Goal: Task Accomplishment & Management: Manage account settings

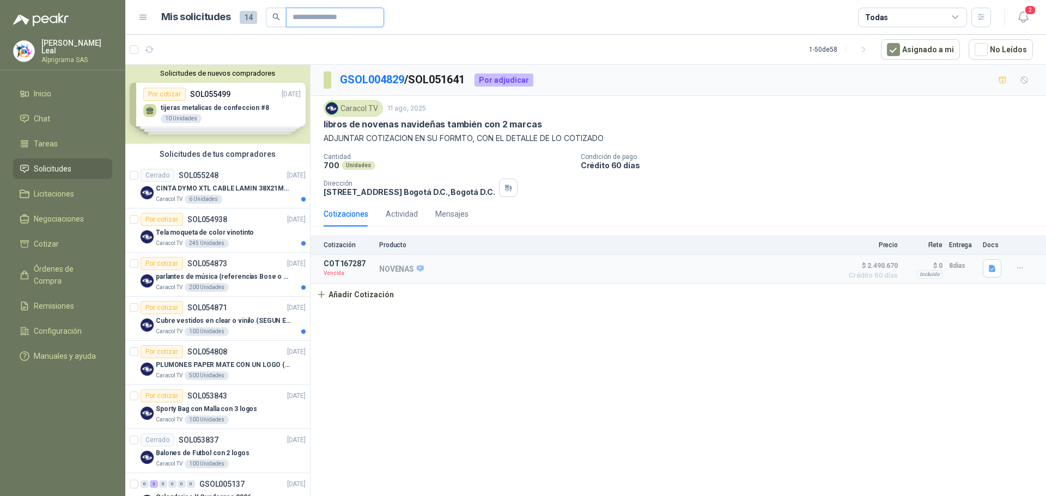
click at [314, 25] on input "text" at bounding box center [330, 17] width 76 height 19
type input "********"
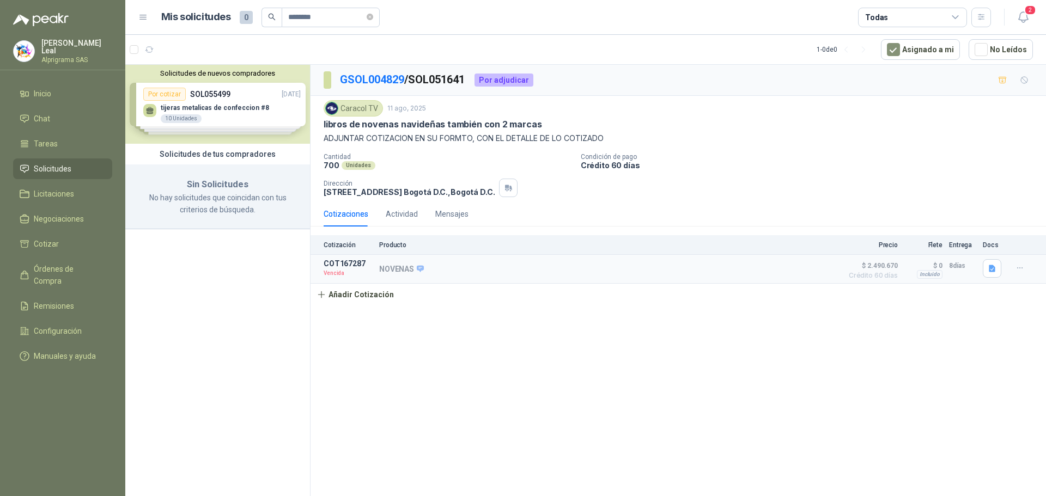
click at [174, 190] on h3 "Sin Solicitudes" at bounding box center [217, 185] width 158 height 14
click at [64, 163] on span "Solicitudes" at bounding box center [53, 169] width 38 height 12
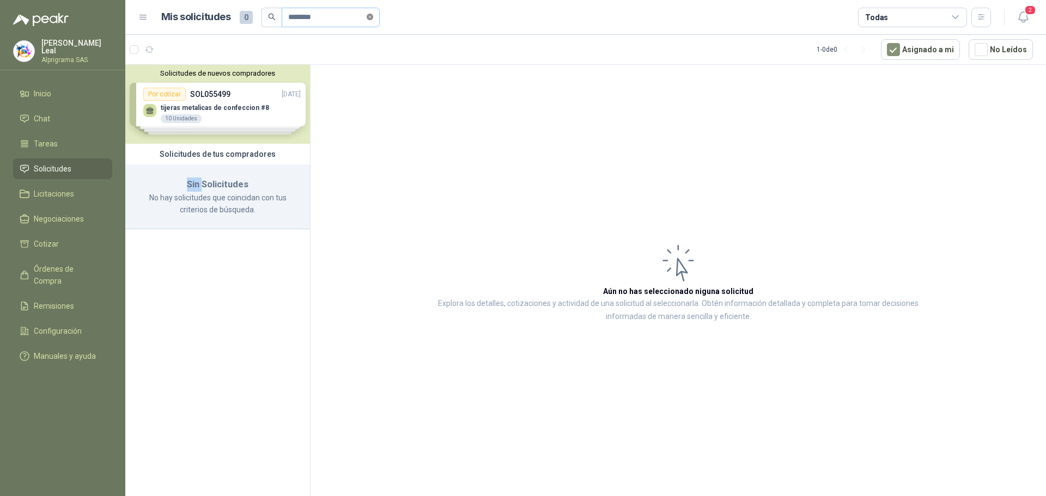
click at [373, 18] on icon "close-circle" at bounding box center [370, 17] width 7 height 7
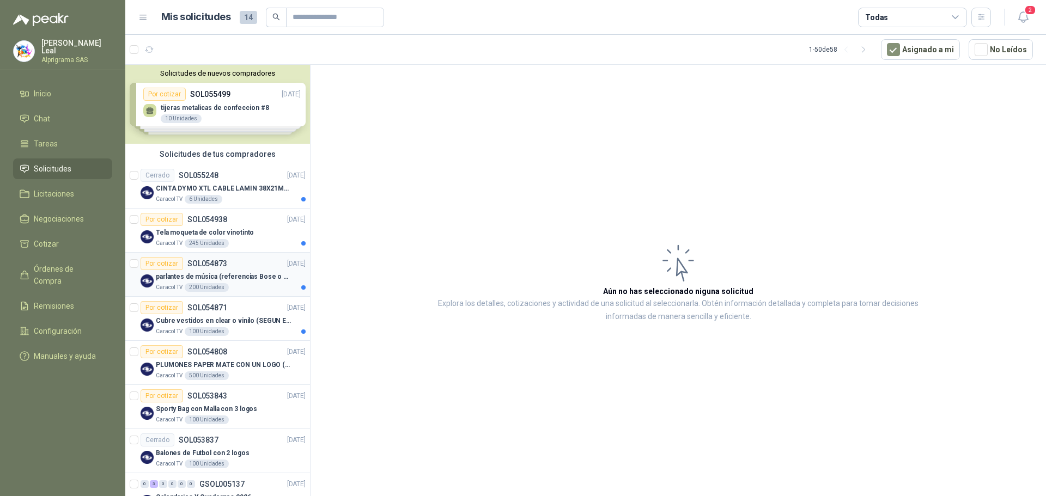
click at [242, 289] on div "Caracol TV 200 Unidades" at bounding box center [231, 287] width 150 height 9
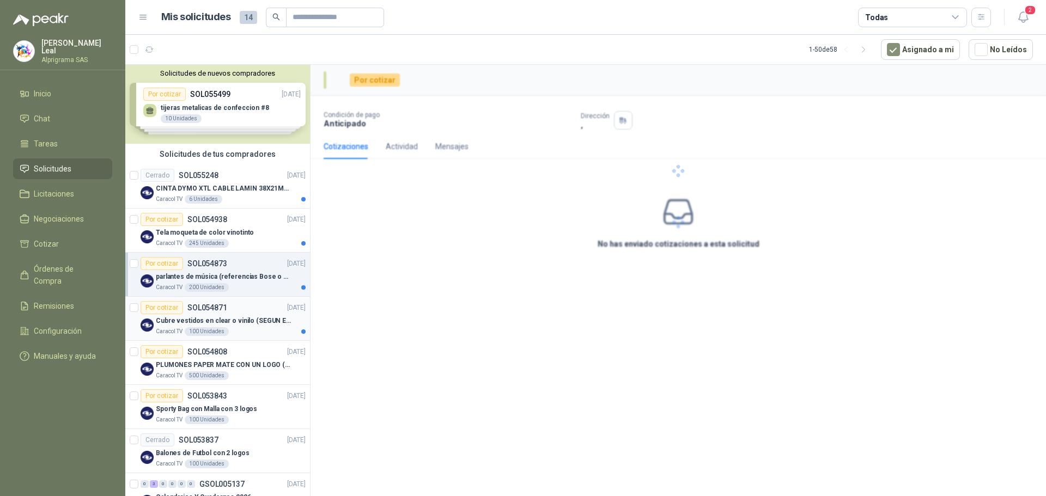
click at [231, 312] on div "Por cotizar SOL054871 [DATE]" at bounding box center [223, 307] width 165 height 13
click at [219, 214] on div "Por cotizar SOL054938" at bounding box center [184, 219] width 87 height 13
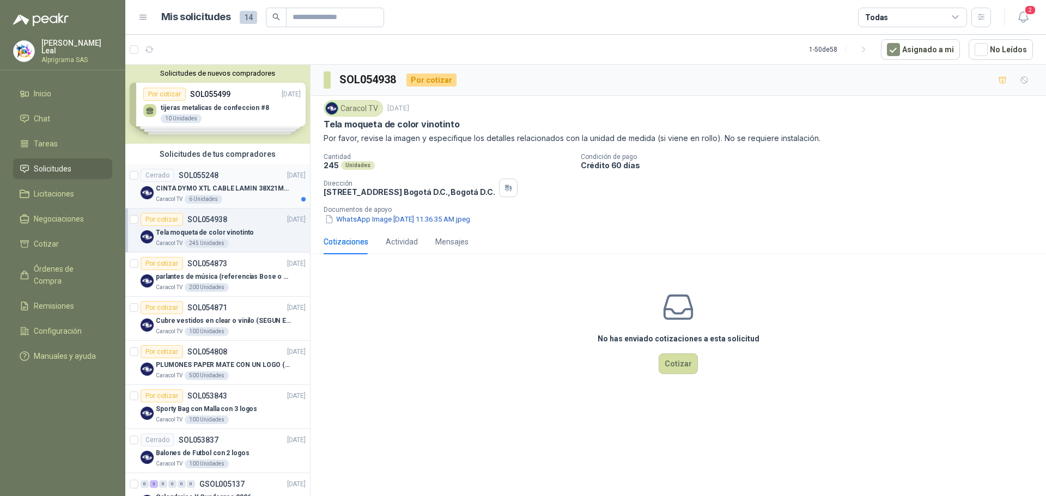
click at [246, 187] on p "CINTA DYMO XTL CABLE LAMIN 38X21MMBLANCO" at bounding box center [224, 189] width 136 height 10
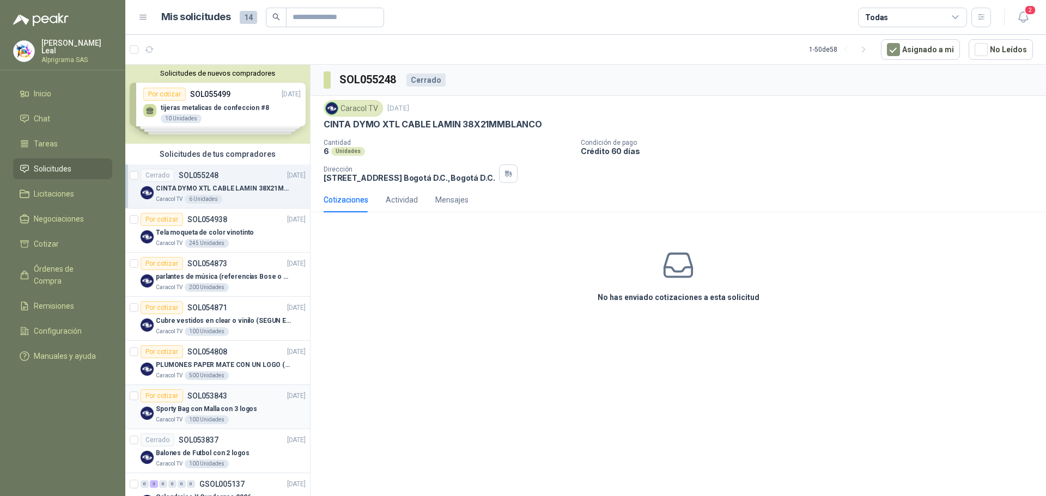
click at [253, 392] on div "Por cotizar SOL053843 [DATE]" at bounding box center [223, 395] width 165 height 13
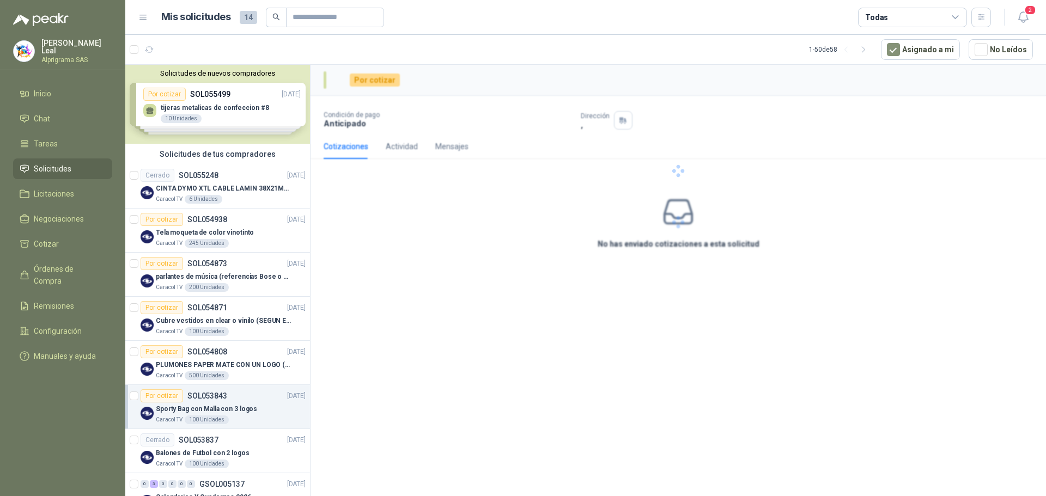
click at [253, 392] on div "Por cotizar SOL053843 [DATE]" at bounding box center [223, 395] width 165 height 13
click at [257, 361] on p "PLUMONES PAPER MATE CON UN LOGO (SEGUN REF.ADJUNTA)" at bounding box center [224, 365] width 136 height 10
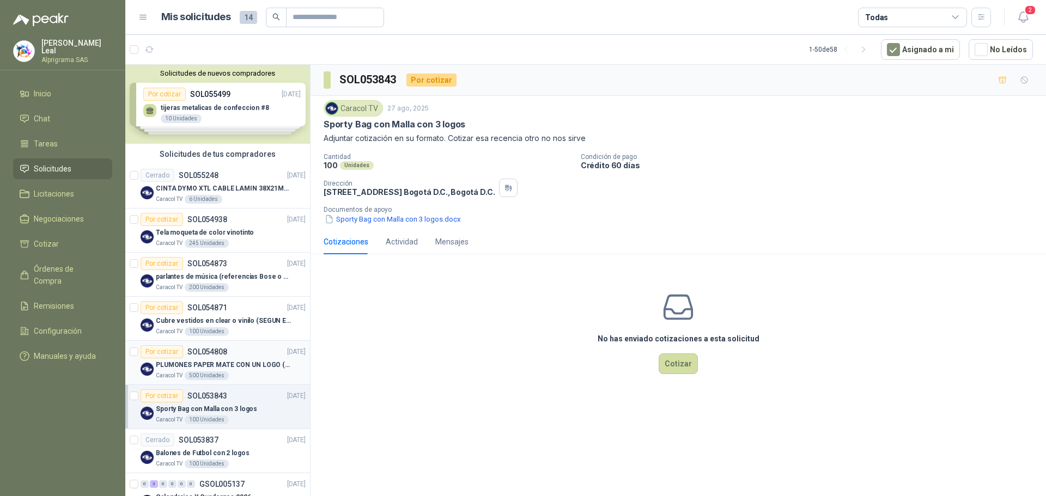
click at [257, 361] on p "PLUMONES PAPER MATE CON UN LOGO (SEGUN REF.ADJUNTA)" at bounding box center [224, 365] width 136 height 10
